Goal: Find specific page/section: Find specific page/section

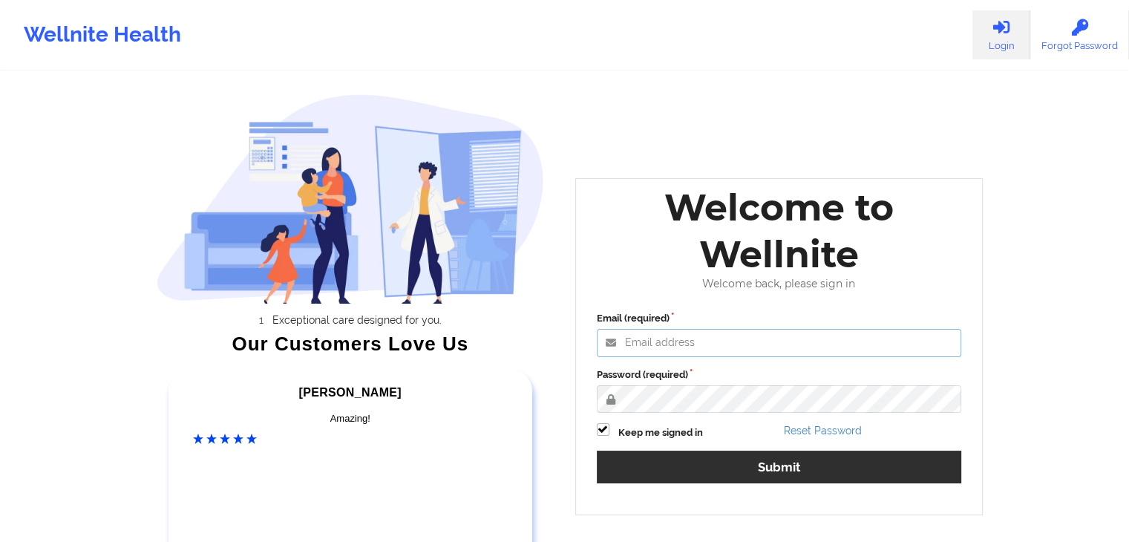
type input "[EMAIL_ADDRESS][DOMAIN_NAME]"
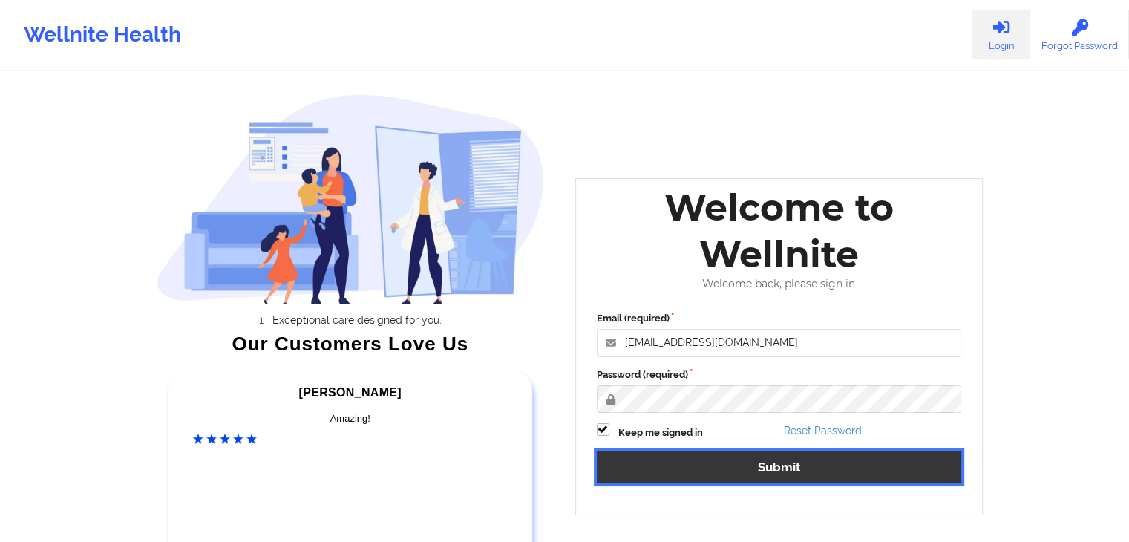
click at [739, 459] on button "Submit" at bounding box center [779, 467] width 365 height 32
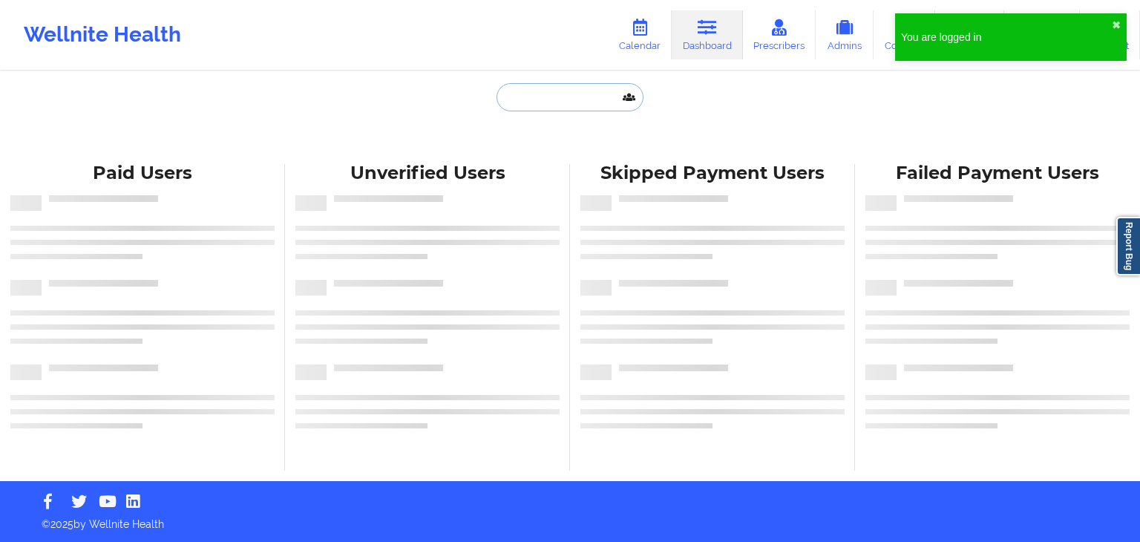
click at [561, 94] on input "text" at bounding box center [570, 97] width 147 height 28
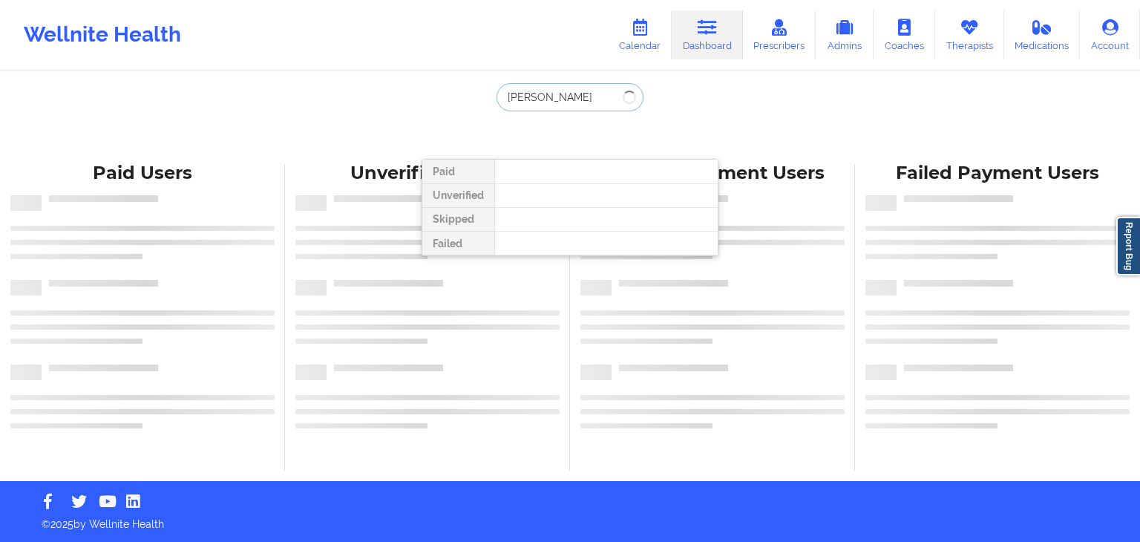
click at [561, 94] on input "[PERSON_NAME]" at bounding box center [570, 97] width 147 height 28
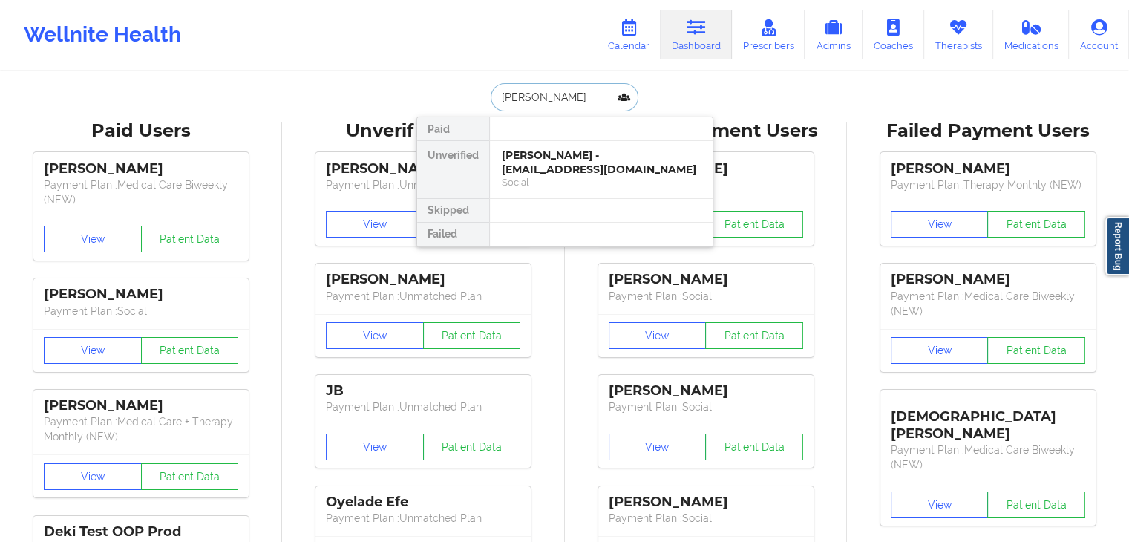
type input "[PERSON_NAME]"
click at [627, 215] on div at bounding box center [600, 211] width 223 height 24
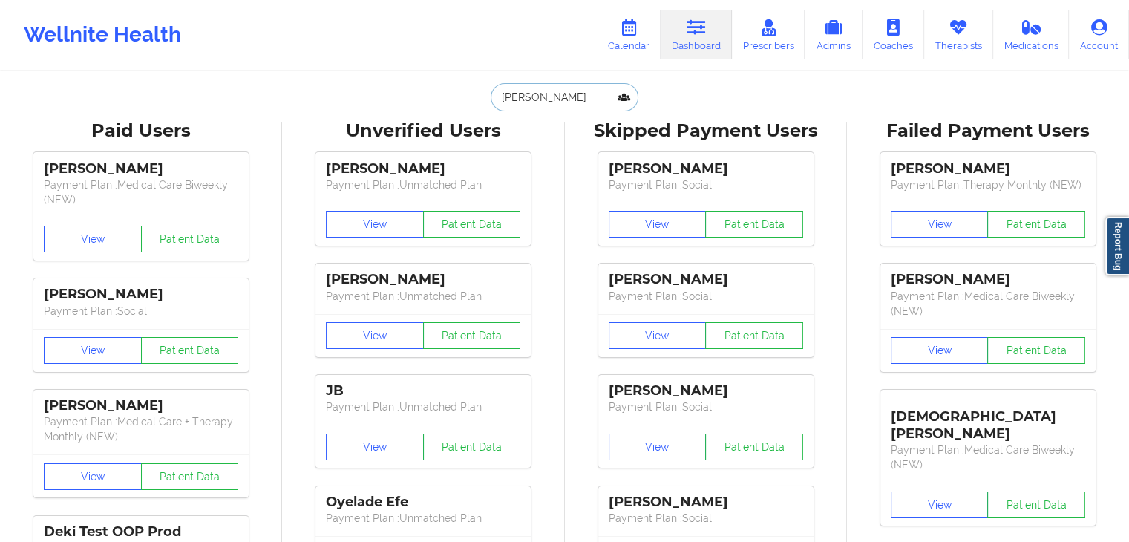
click at [591, 97] on input "[PERSON_NAME]" at bounding box center [564, 97] width 147 height 28
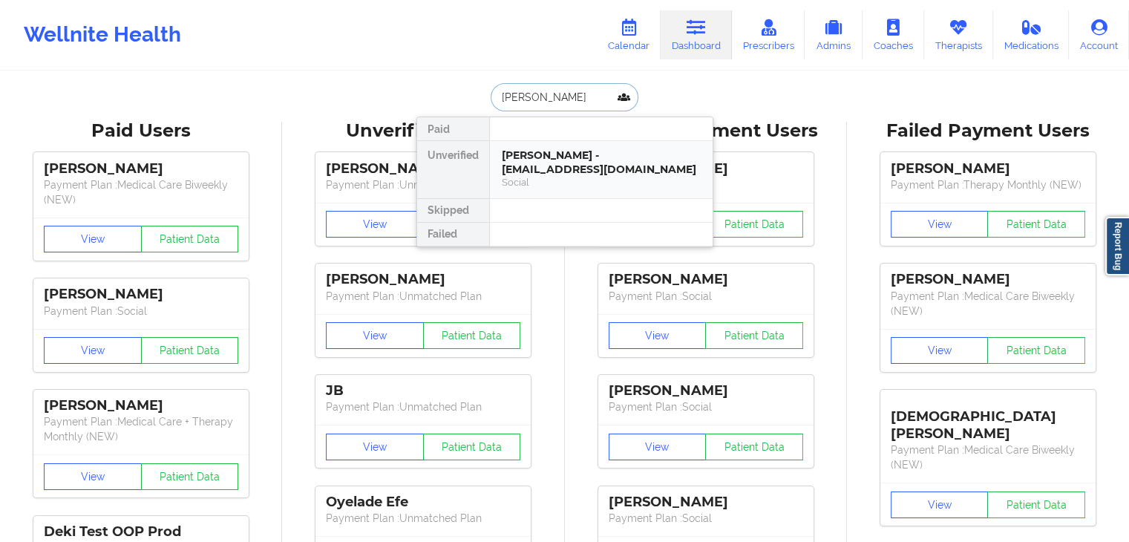
click at [585, 144] on div "[PERSON_NAME] - [EMAIL_ADDRESS][DOMAIN_NAME] Social" at bounding box center [601, 169] width 223 height 57
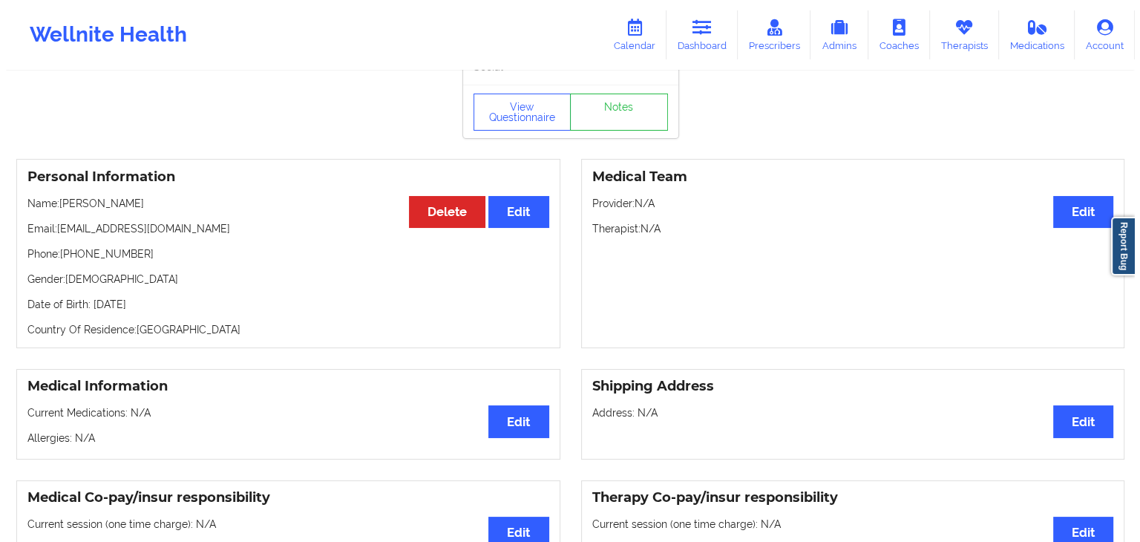
scroll to position [49, 0]
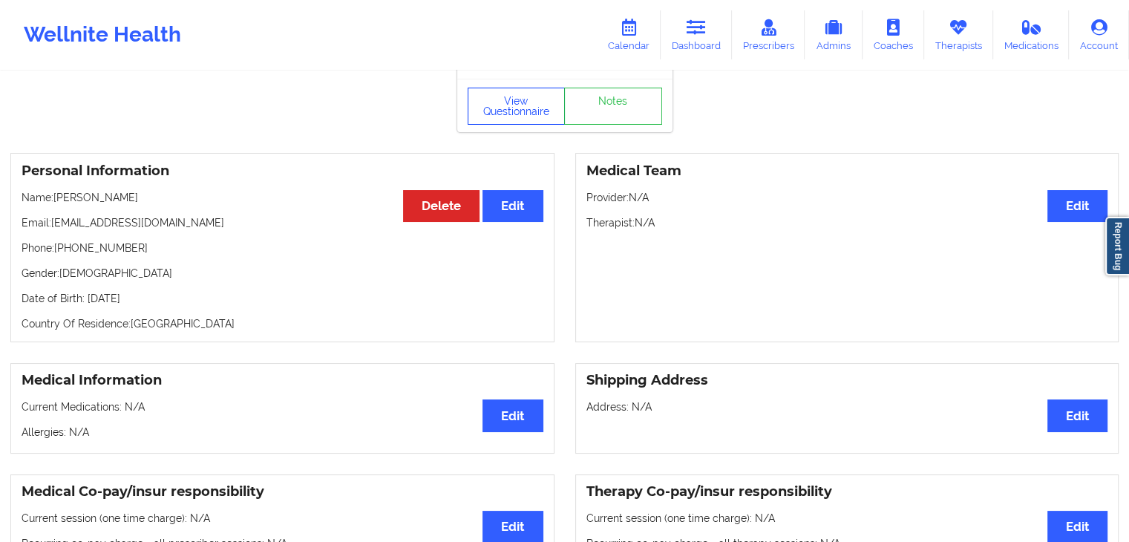
click at [533, 118] on button "View Questionnaire" at bounding box center [517, 106] width 98 height 37
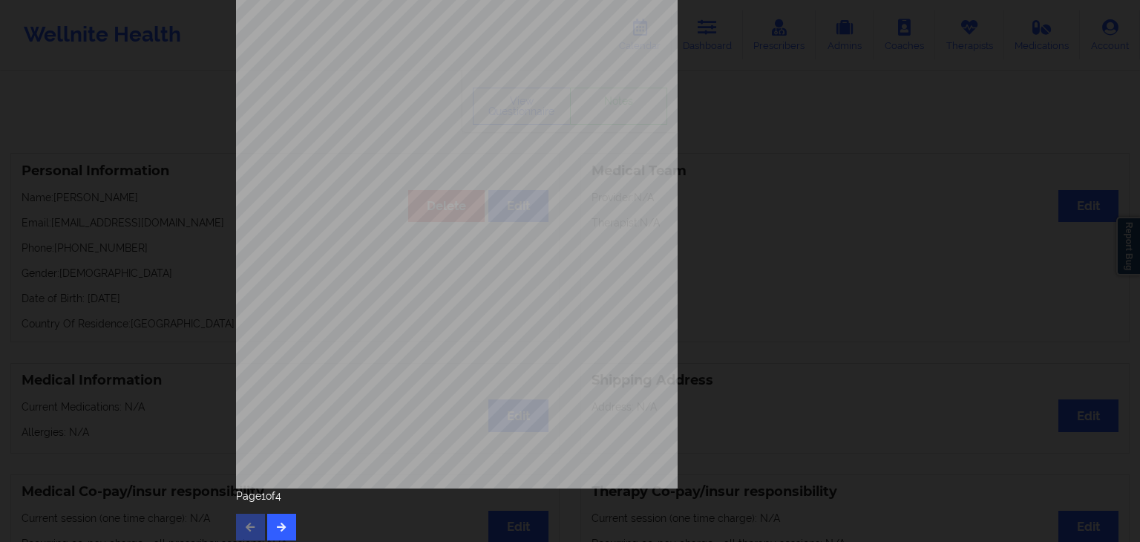
scroll to position [166, 0]
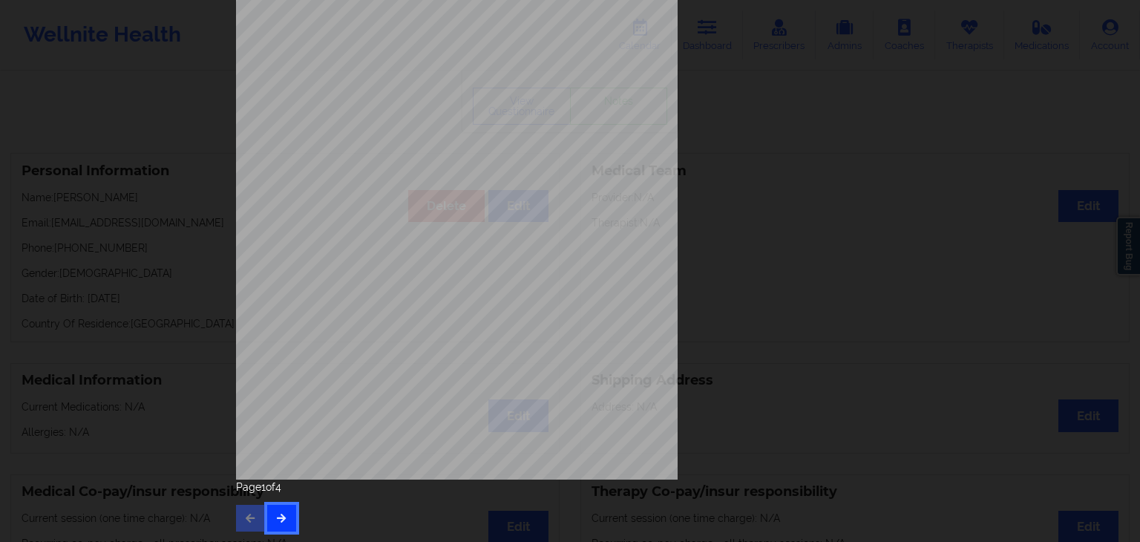
click at [278, 514] on icon "button" at bounding box center [281, 517] width 13 height 9
click at [267, 519] on button "button" at bounding box center [281, 518] width 29 height 27
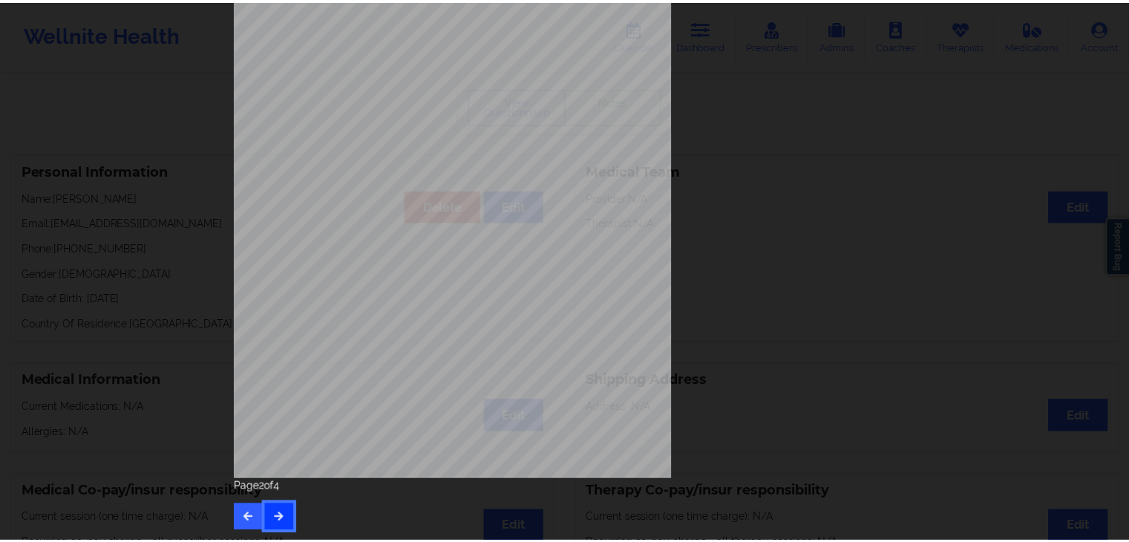
scroll to position [0, 0]
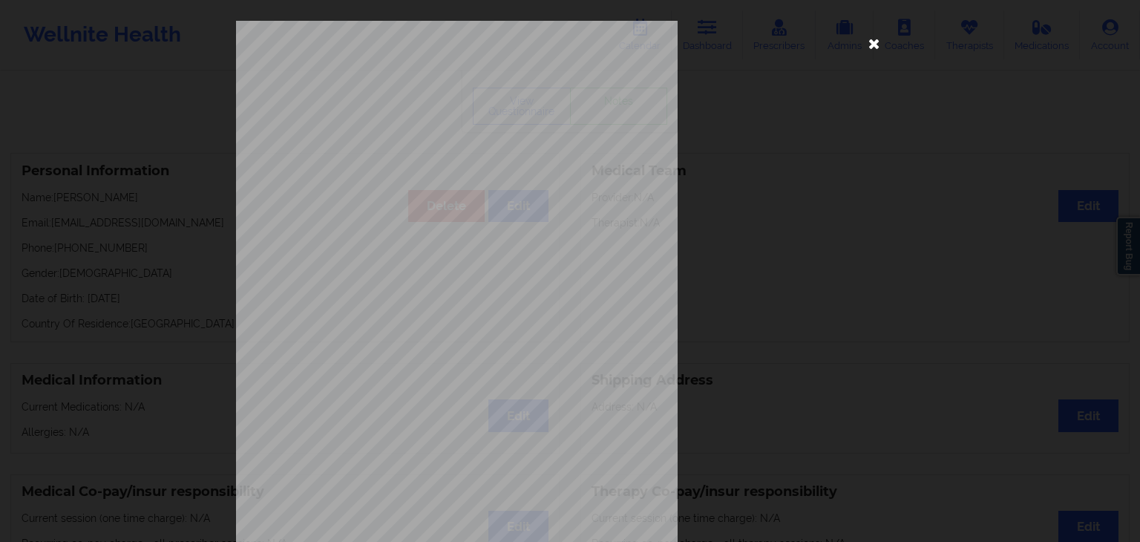
click at [872, 41] on icon at bounding box center [875, 43] width 24 height 24
